Goal: Ask a question: Seek information or help from site administrators or community

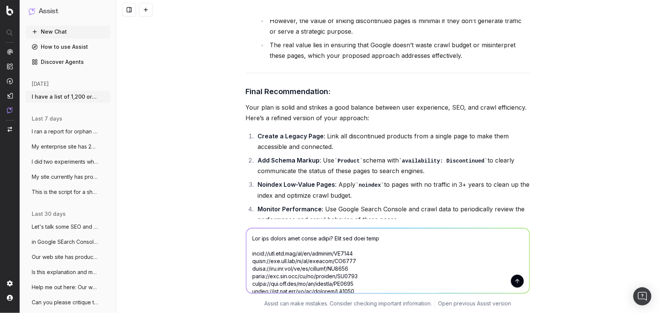
scroll to position [2704, 0]
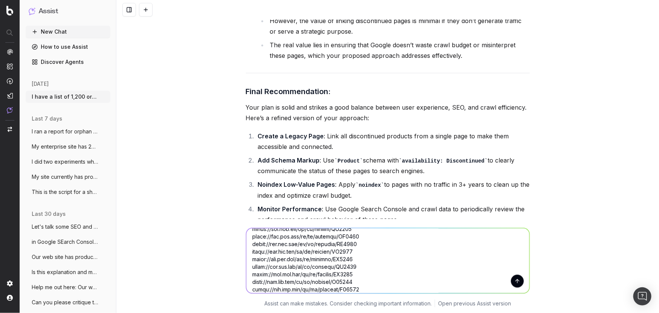
click at [417, 282] on textarea at bounding box center [387, 260] width 283 height 65
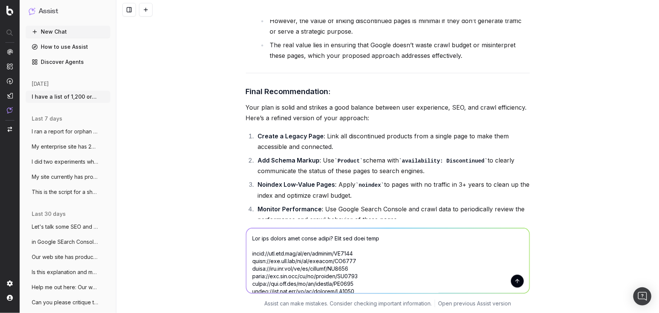
click at [402, 239] on textarea at bounding box center [387, 260] width 283 height 65
paste textarea "Article to be discontinued Article no longer available archive entry"
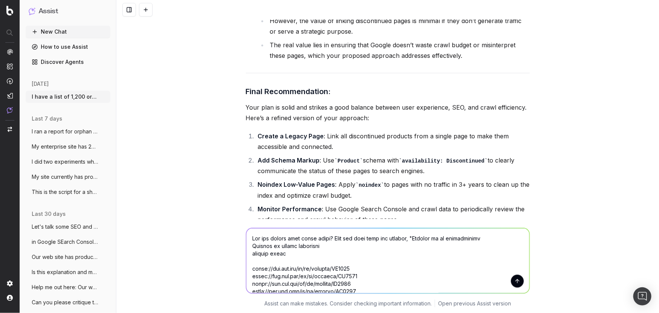
click at [490, 239] on textarea at bounding box center [387, 260] width 283 height 65
type textarea "Can you please scan these pages? Flag any that have the phrases, "Article to be…"
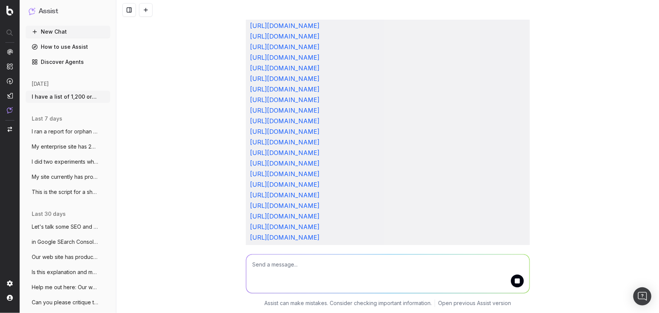
scroll to position [34508, 0]
click at [216, 171] on div "I have a list of 1,200 orphan URLs for products that are no longer available. T…" at bounding box center [387, 156] width 542 height 313
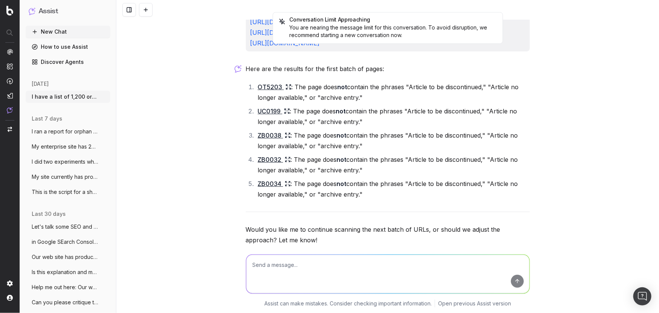
scroll to position [34956, 0]
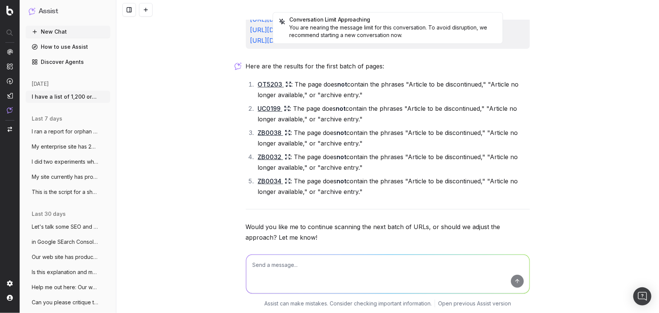
click at [368, 258] on textarea at bounding box center [387, 273] width 283 height 39
type textarea "j"
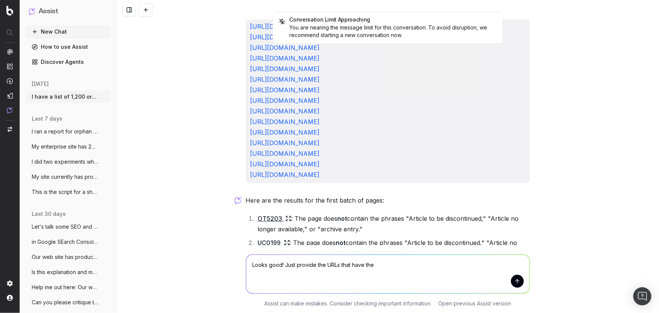
scroll to position [34888, 0]
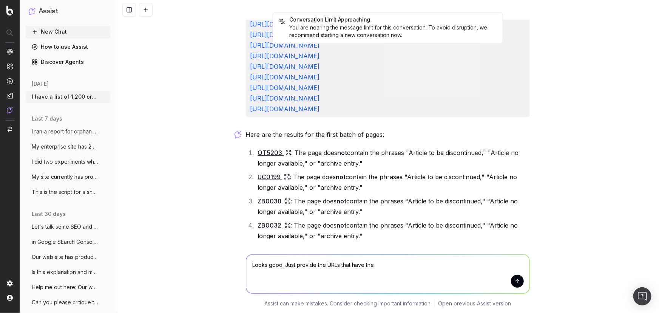
type textarea "Looks good! Just provide the URLs that have the"
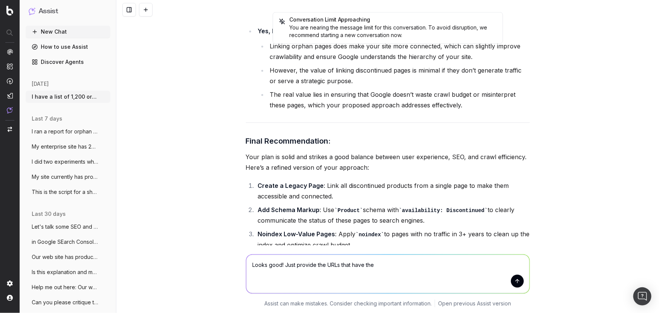
scroll to position [30907, 0]
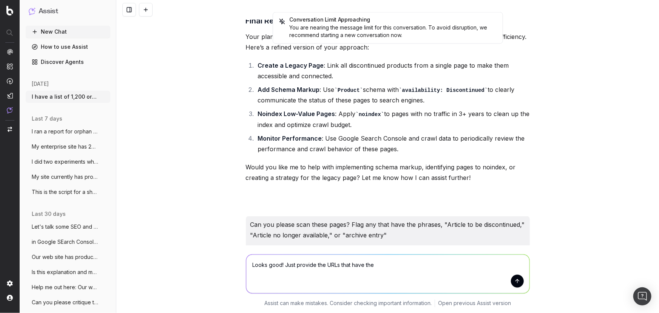
drag, startPoint x: 398, startPoint y: 61, endPoint x: 246, endPoint y: 184, distance: 196.2
copy div "Can you please scan these pages? Flag any that have the phrases, "Article to be…"
drag, startPoint x: 54, startPoint y: 30, endPoint x: 277, endPoint y: 87, distance: 229.8
click at [54, 30] on button "New Chat" at bounding box center [68, 32] width 85 height 12
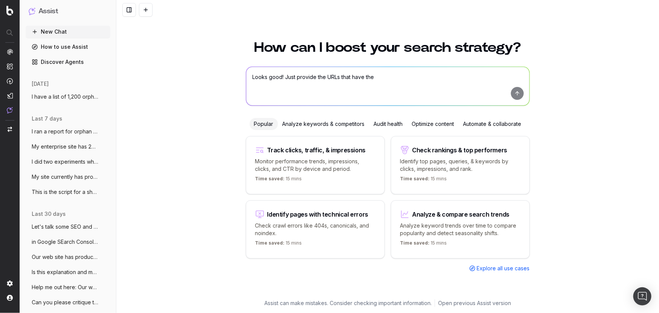
click at [304, 77] on textarea "Looks good! Just provide the URLs that have the" at bounding box center [387, 86] width 283 height 39
paste textarea "Can you please scan these pages? Flag any that have the phrases, "Article to be…"
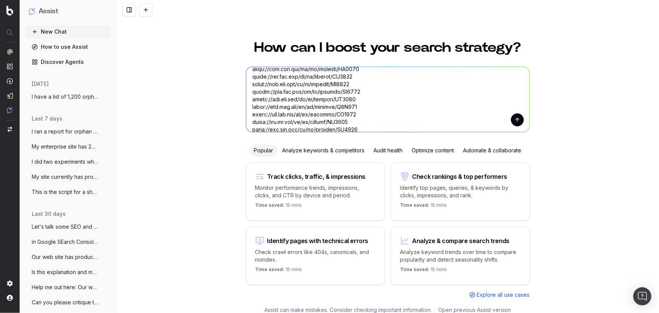
scroll to position [2472, 0]
type textarea "Can you please scan these pages? Flag any that have the phrases, "Article to be…"
click at [515, 118] on button "submit" at bounding box center [517, 119] width 13 height 13
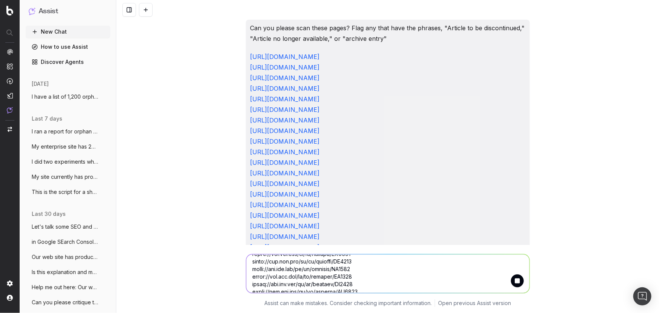
scroll to position [0, 0]
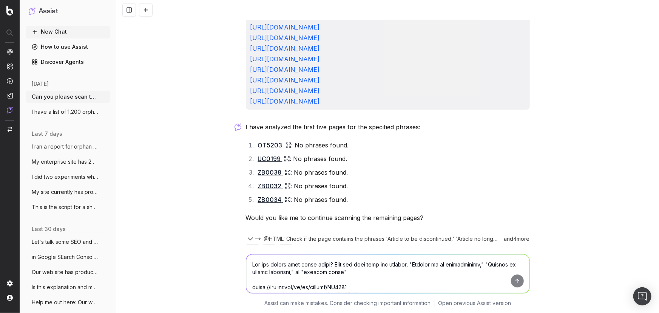
scroll to position [3780, 0]
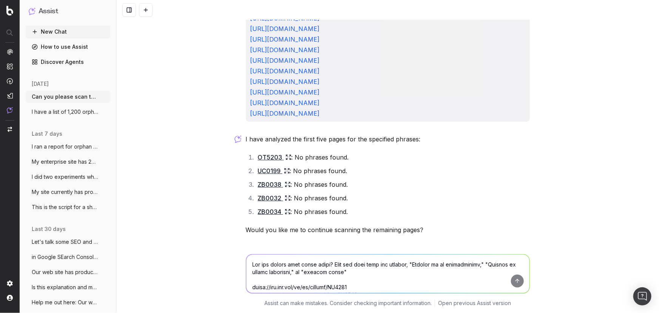
click at [264, 152] on link "OT5203" at bounding box center [275, 157] width 34 height 11
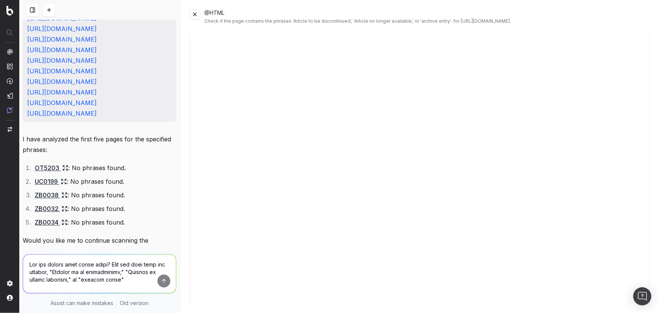
scroll to position [0, 0]
